Goal: Information Seeking & Learning: Learn about a topic

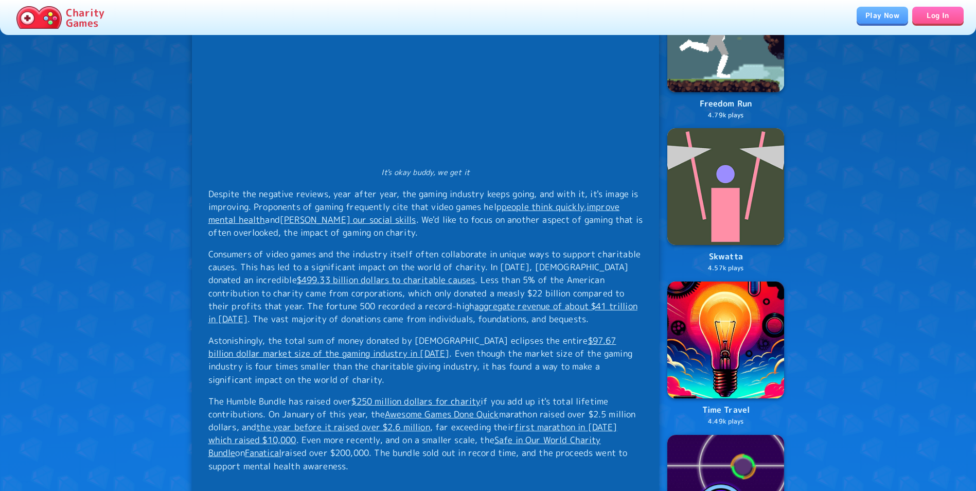
scroll to position [575, 0]
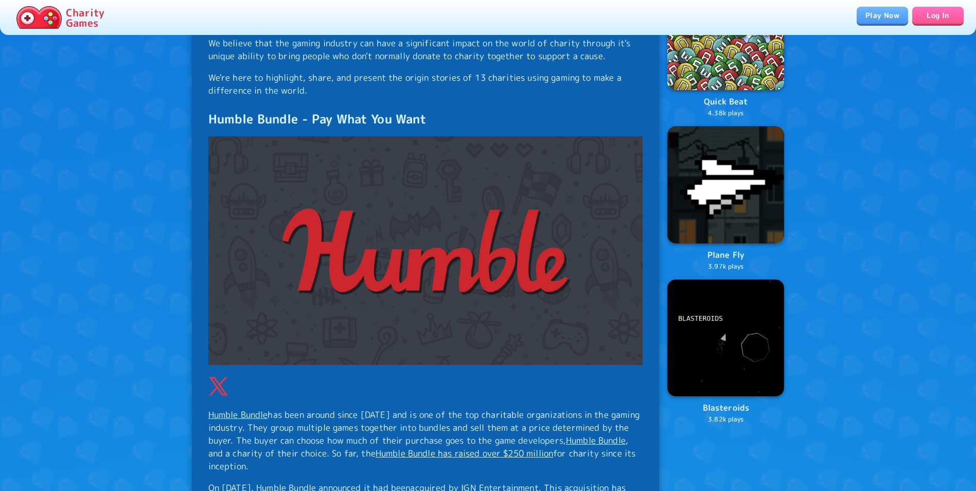
drag, startPoint x: 127, startPoint y: 268, endPoint x: 125, endPoint y: 293, distance: 25.3
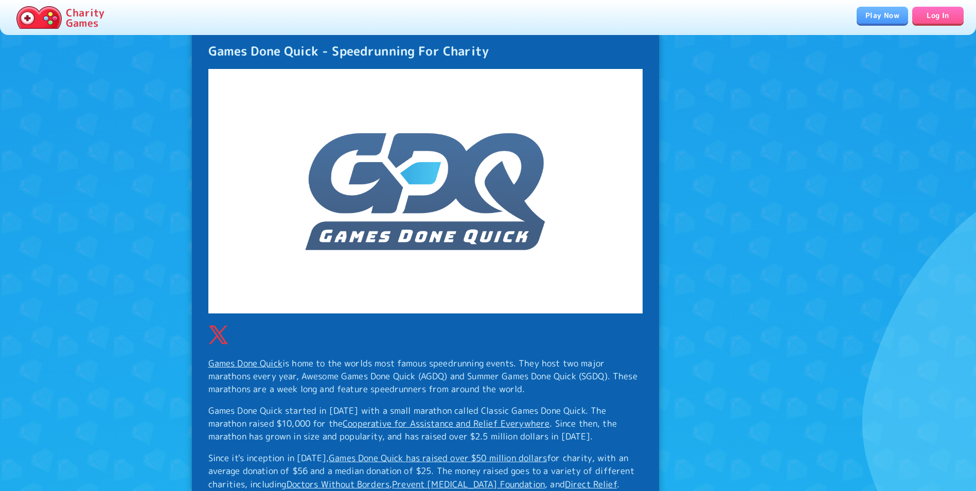
scroll to position [2275, 0]
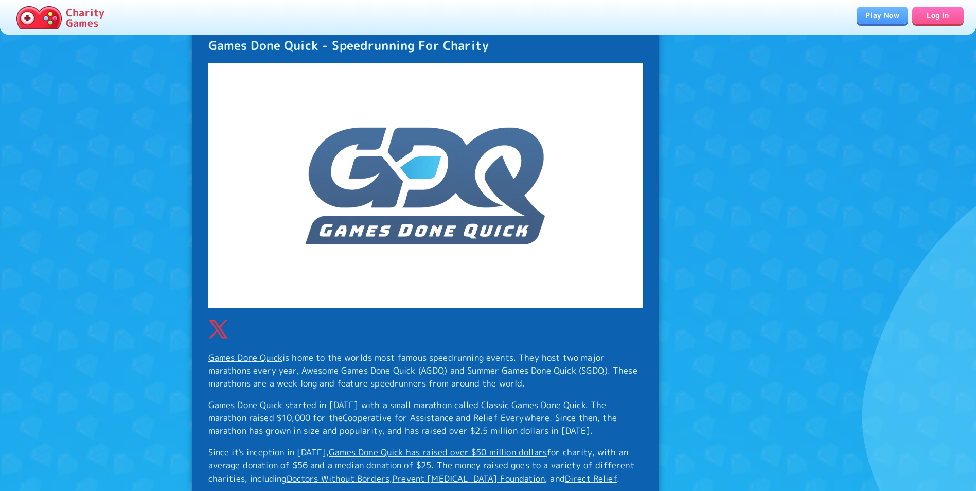
drag, startPoint x: 118, startPoint y: 283, endPoint x: 123, endPoint y: 295, distance: 12.7
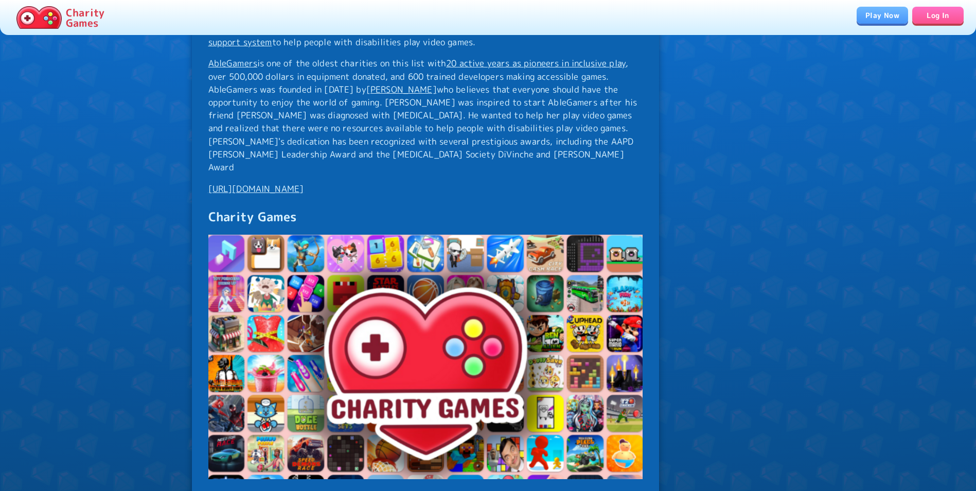
scroll to position [7227, 0]
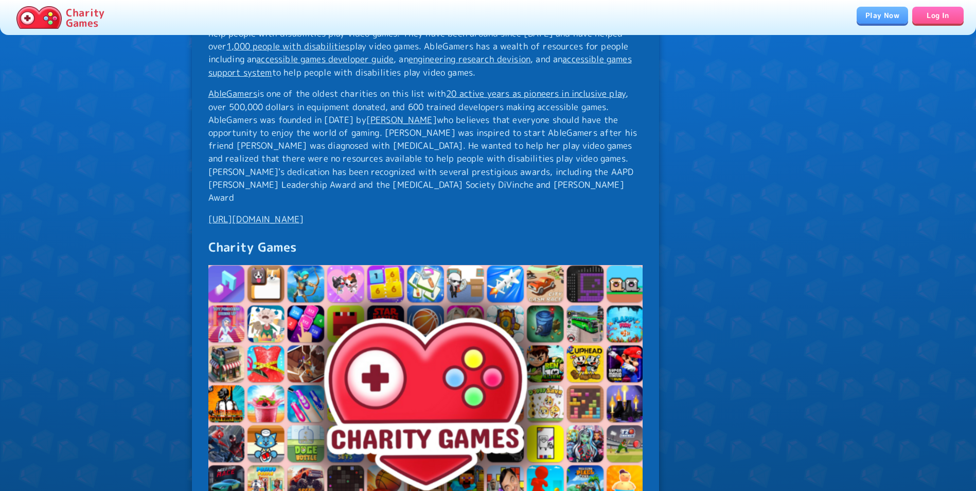
drag, startPoint x: 52, startPoint y: 235, endPoint x: 66, endPoint y: 323, distance: 89.7
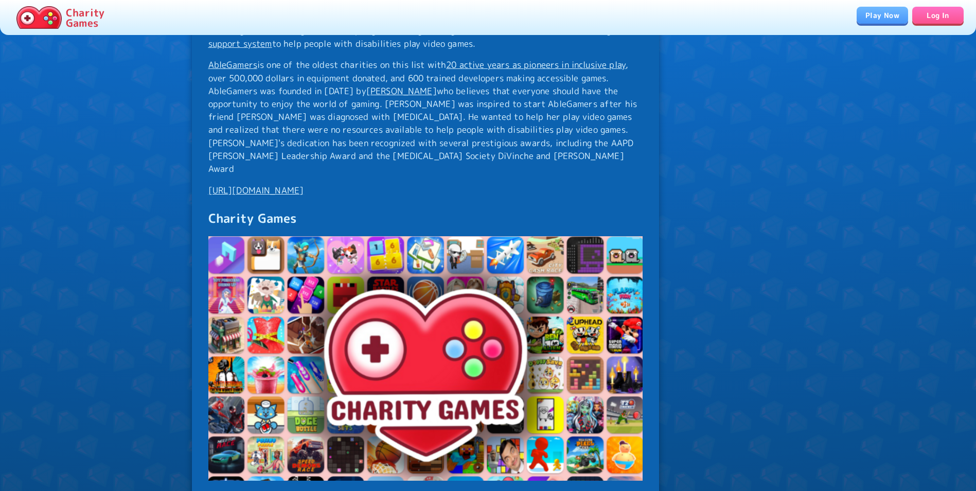
scroll to position [7561, 0]
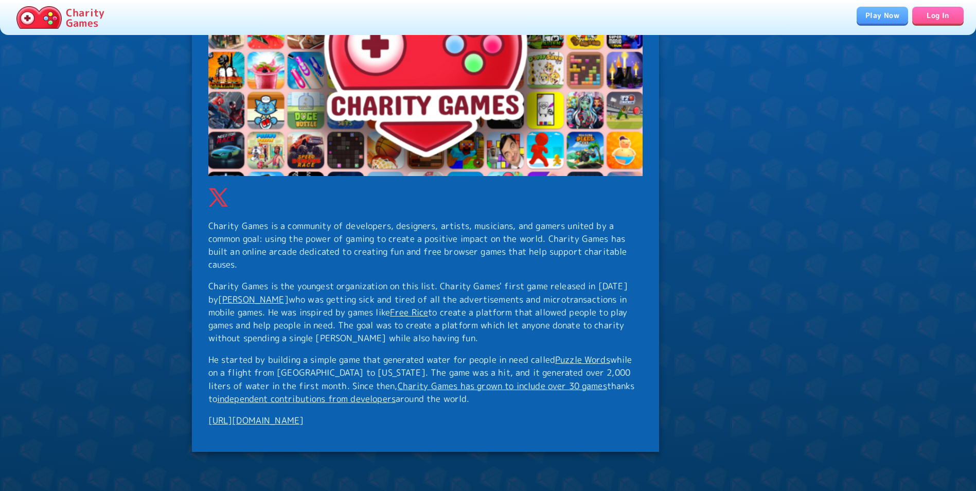
click at [223, 414] on link "https://www.charity.games/" at bounding box center [256, 420] width 96 height 12
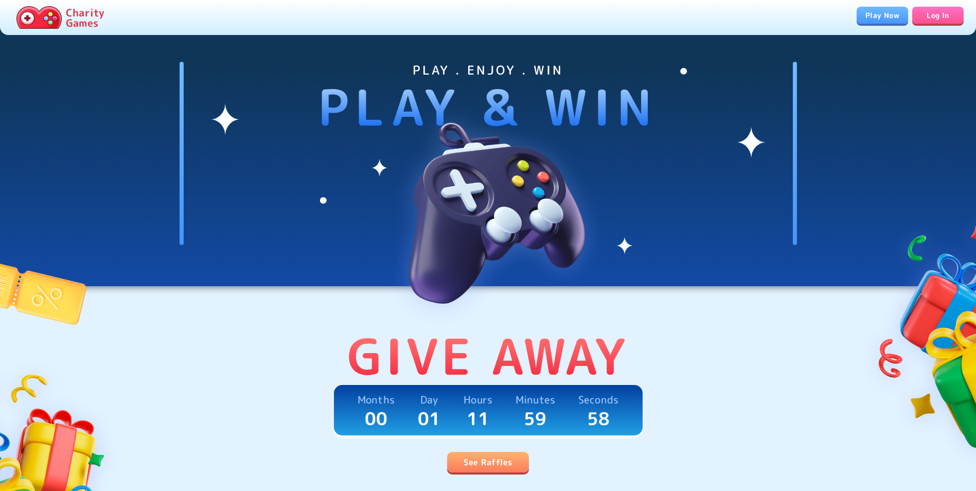
drag, startPoint x: 263, startPoint y: 230, endPoint x: 264, endPoint y: 256, distance: 25.7
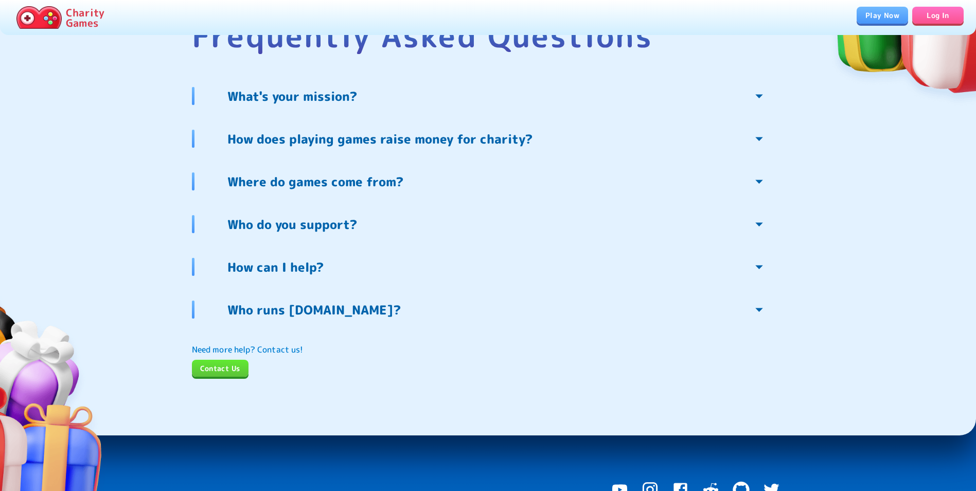
scroll to position [2169, 0]
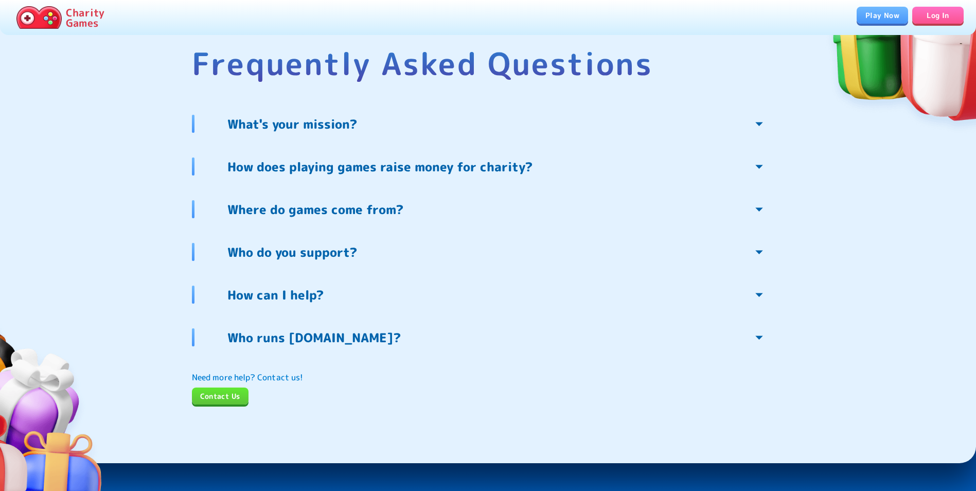
click at [303, 339] on p "Who runs [DOMAIN_NAME]?" at bounding box center [313, 337] width 173 height 16
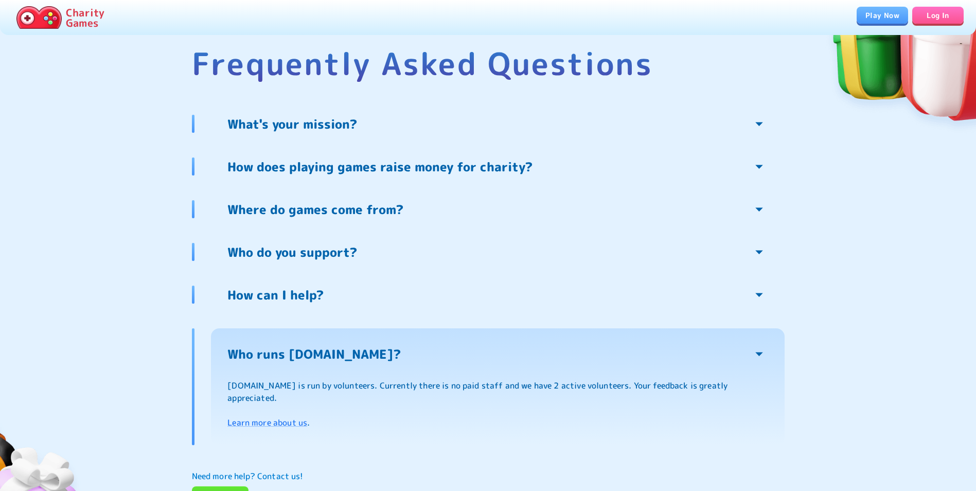
click at [300, 346] on p "Who runs [DOMAIN_NAME]?" at bounding box center [313, 354] width 173 height 16
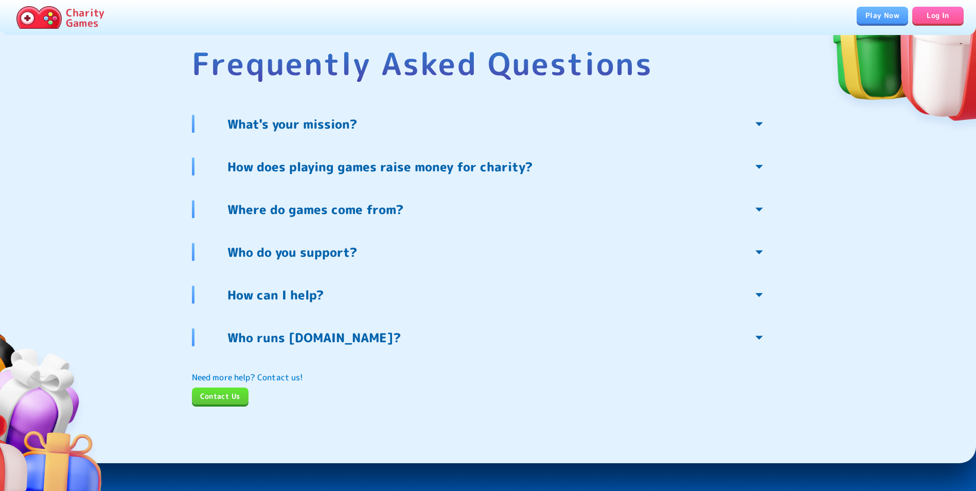
click at [313, 118] on p "What's your mission?" at bounding box center [292, 124] width 130 height 16
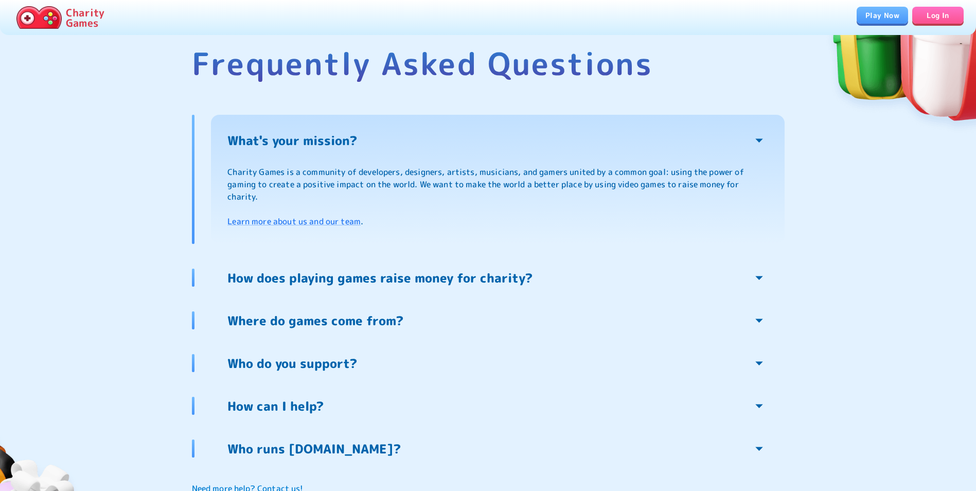
click at [306, 136] on p "What's your mission?" at bounding box center [292, 140] width 130 height 16
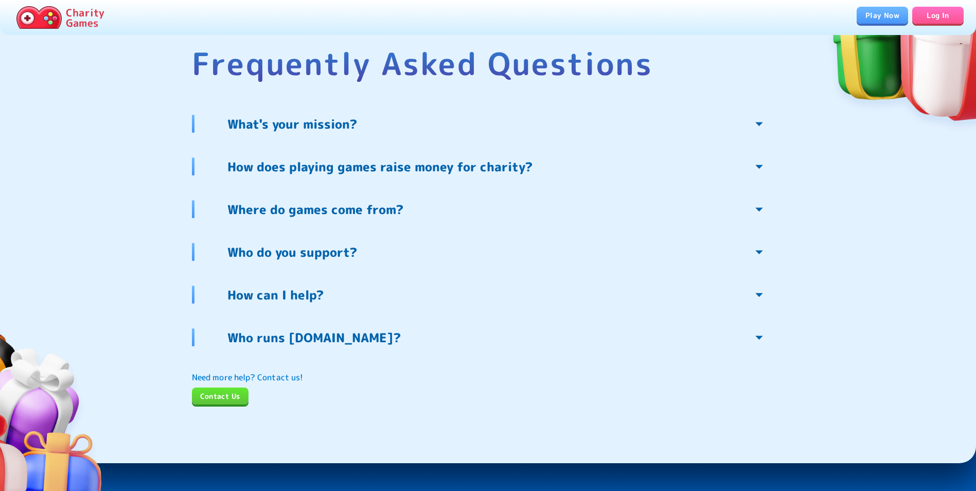
drag, startPoint x: 132, startPoint y: 259, endPoint x: 131, endPoint y: 278, distance: 19.6
drag, startPoint x: 133, startPoint y: 340, endPoint x: 127, endPoint y: 218, distance: 122.1
drag, startPoint x: 129, startPoint y: 221, endPoint x: 105, endPoint y: 115, distance: 108.5
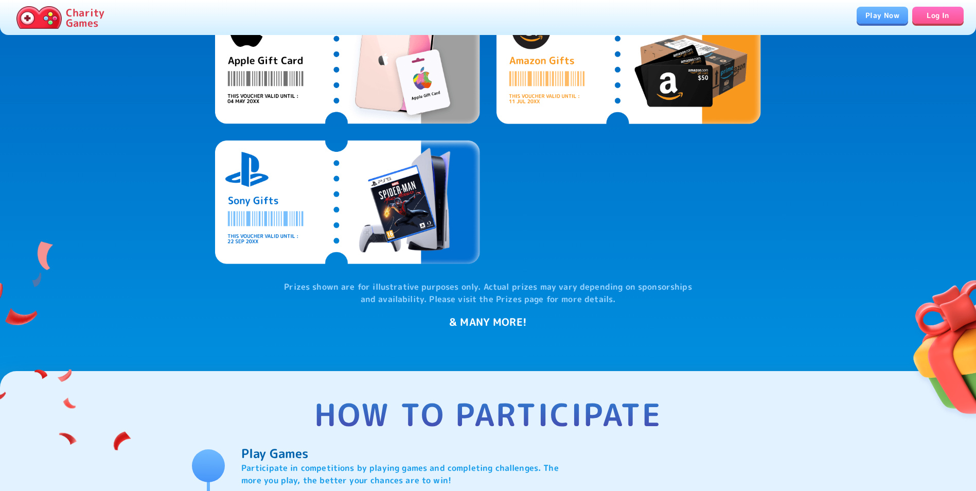
scroll to position [2358, 0]
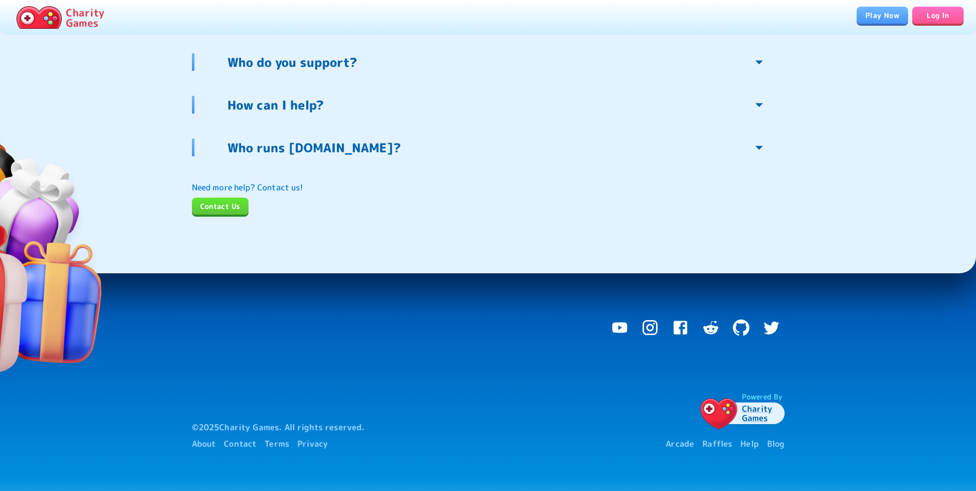
click at [302, 67] on p "Who do you support?" at bounding box center [292, 62] width 130 height 16
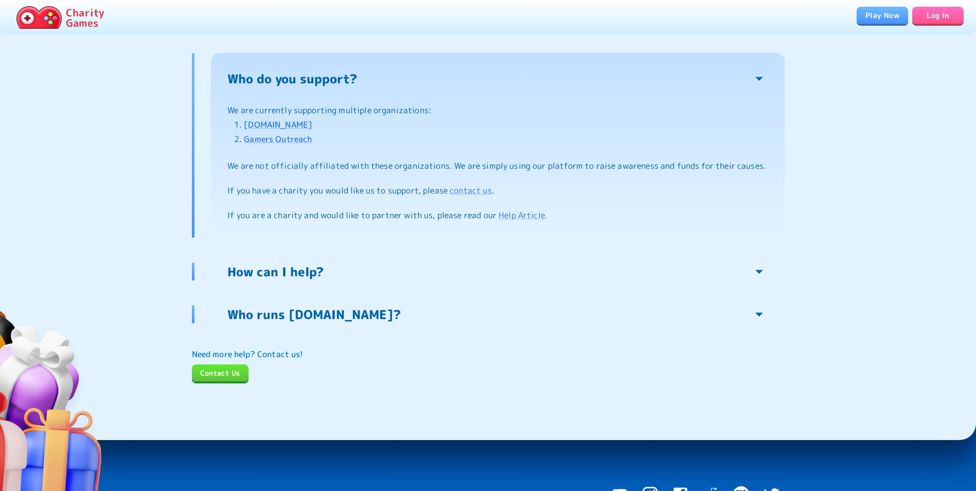
click at [299, 79] on p "Who do you support?" at bounding box center [292, 78] width 130 height 16
